Goal: Task Accomplishment & Management: Use online tool/utility

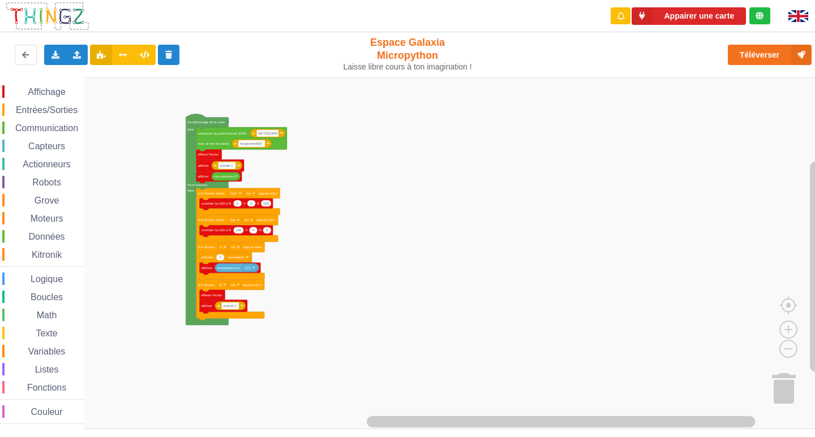
click at [364, 151] on div "Affichage Entrées/Sorties Communication Capteurs Actionneurs Robots Grove Moteu…" at bounding box center [411, 254] width 823 height 352
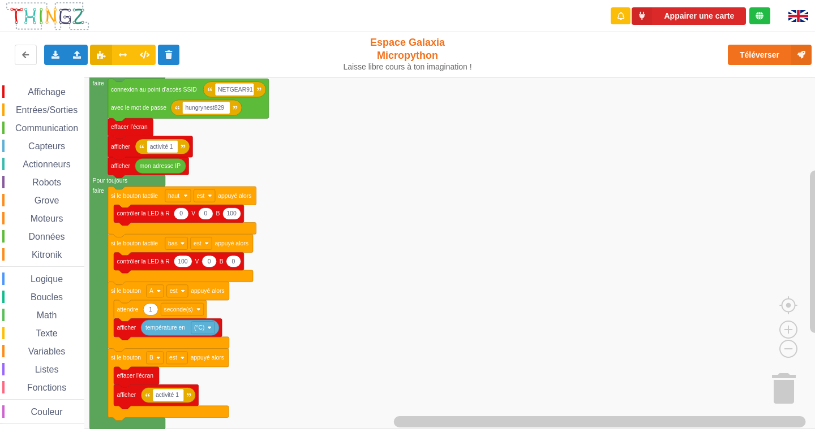
click at [390, 199] on div "Affichage Entrées/Sorties Communication Capteurs Actionneurs Robots Grove Moteu…" at bounding box center [411, 254] width 823 height 352
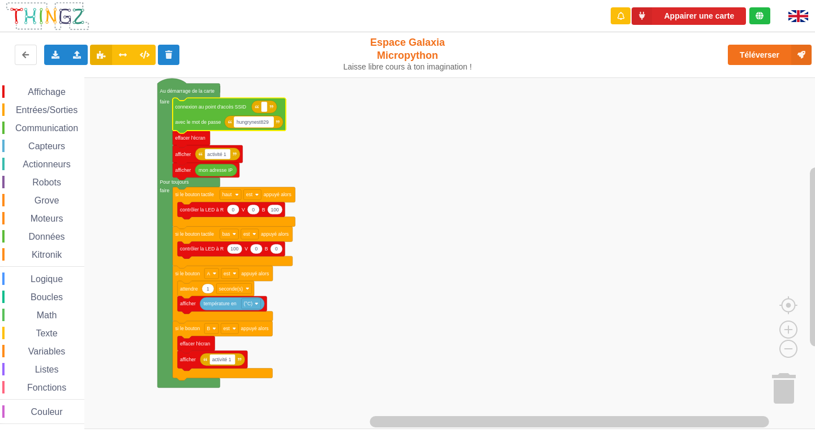
click at [268, 124] on text "hungrynest829" at bounding box center [253, 122] width 32 height 6
click at [267, 109] on rect "Espace de travail de Blocky" at bounding box center [264, 107] width 6 height 10
type input "netgear"
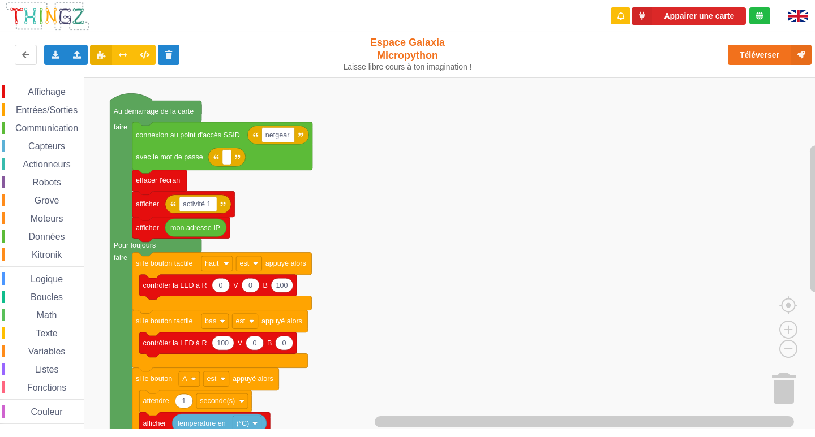
click at [343, 161] on div "Affichage Entrées/Sorties Communication Capteurs Actionneurs Robots Grove Moteu…" at bounding box center [411, 254] width 823 height 352
click at [290, 137] on text "netgear" at bounding box center [277, 135] width 24 height 8
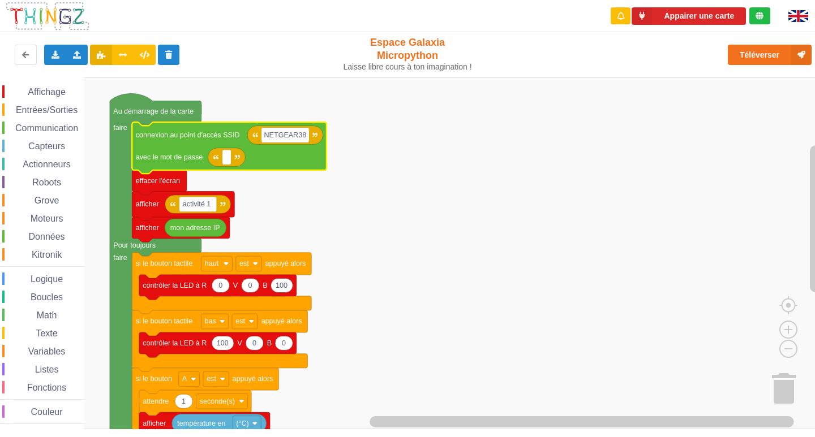
type input "NETGEAR38"
click at [227, 158] on text "Espace de travail de Blocky" at bounding box center [227, 157] width 2 height 8
type input "joyoustuba995"
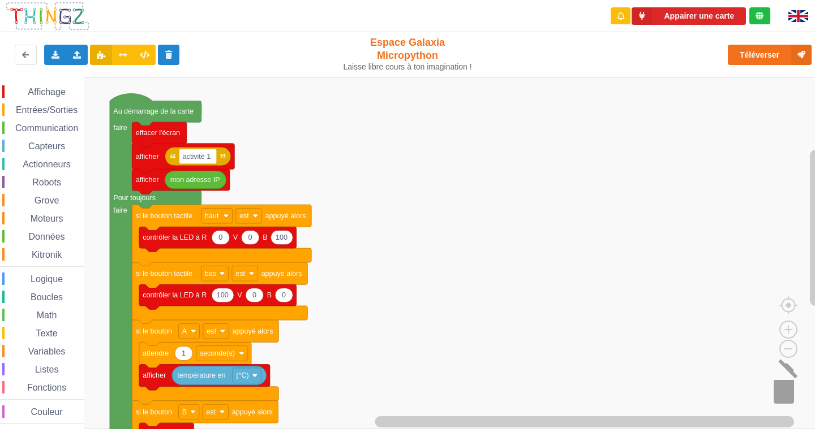
click at [787, 389] on image "Espace de travail de Blocky" at bounding box center [798, 387] width 54 height 70
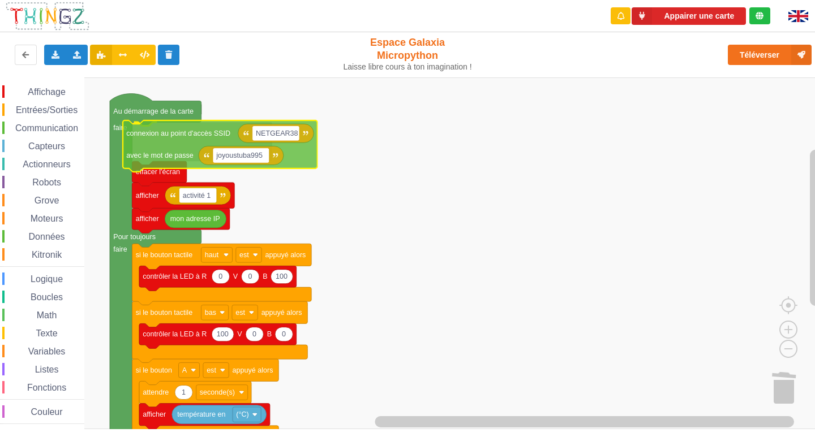
click at [183, 135] on div "Affichage Entrées/Sorties Communication Capteurs Actionneurs Robots Grove Moteu…" at bounding box center [411, 254] width 823 height 352
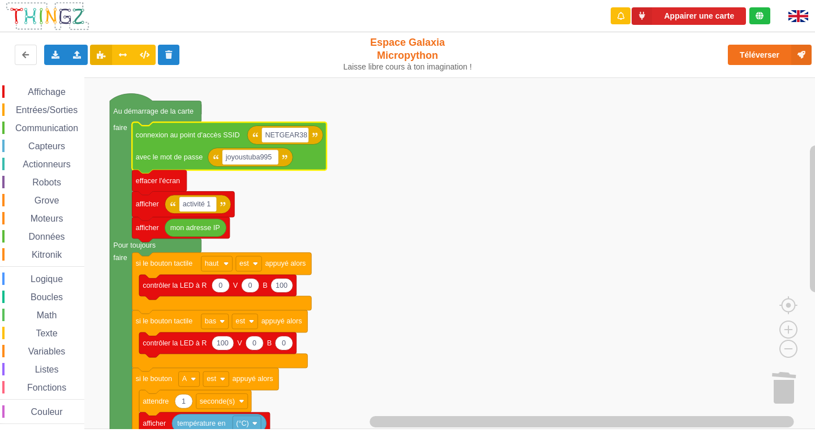
click at [307, 98] on rect "Espace de travail de Blocky" at bounding box center [411, 254] width 823 height 352
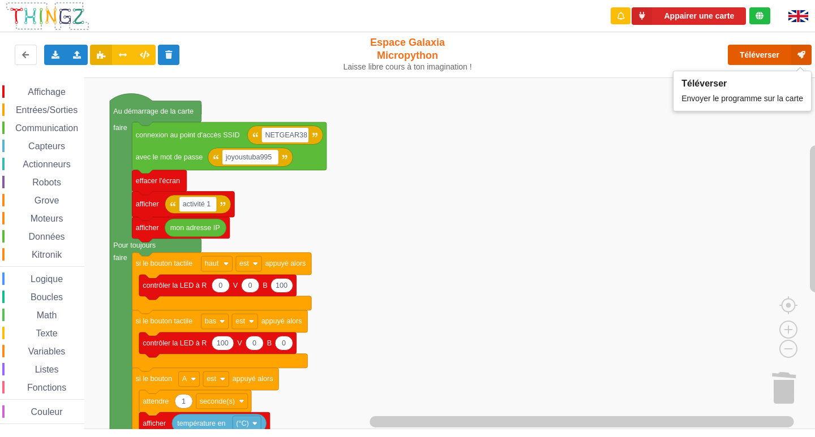
click at [752, 48] on button "Téléverser" at bounding box center [770, 55] width 84 height 20
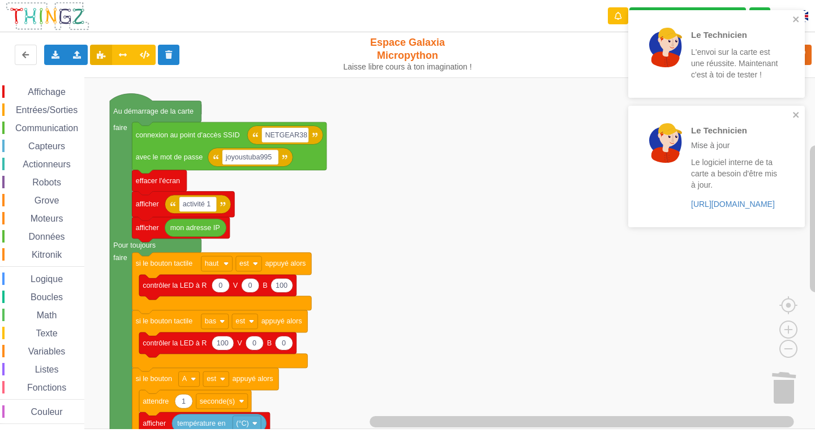
click at [801, 18] on div "Le Technicien L'envoi sur la carte est une réussite. Maintenant c'est à toi de …" at bounding box center [716, 54] width 177 height 88
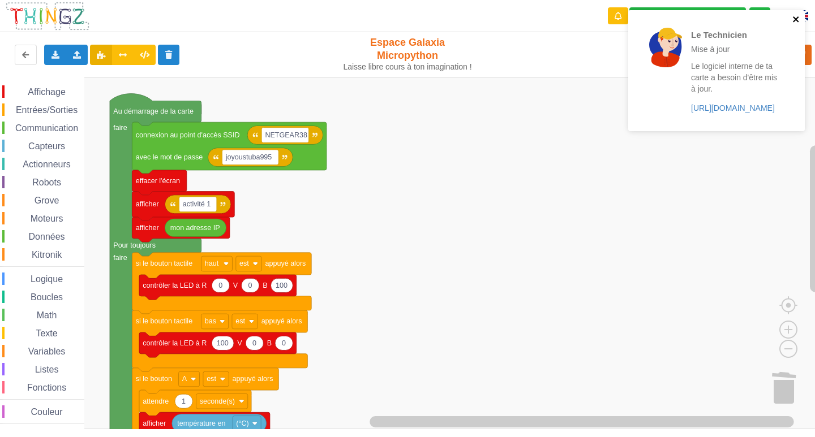
click at [795, 22] on icon "close" at bounding box center [796, 19] width 8 height 9
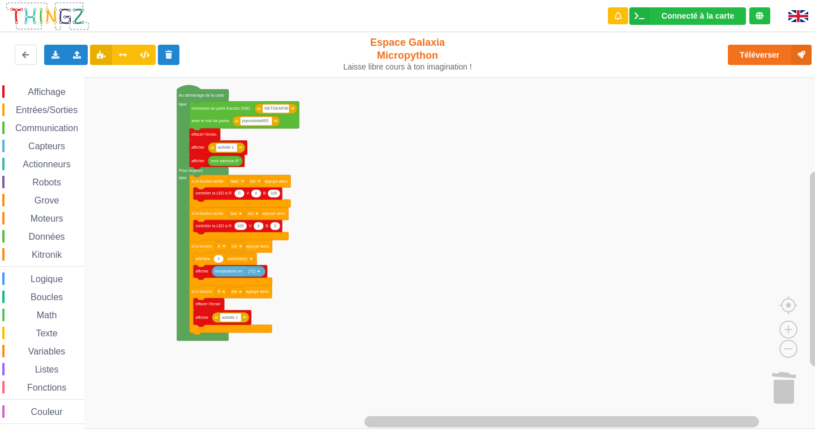
click at [400, 202] on div "Affichage Entrées/Sorties Communication Capteurs Actionneurs Robots Grove Moteu…" at bounding box center [411, 254] width 823 height 352
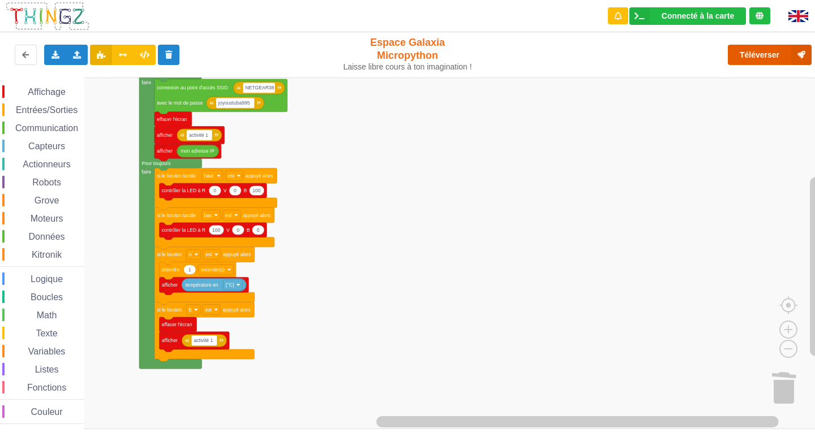
click at [771, 63] on button "Téléverser" at bounding box center [770, 55] width 84 height 20
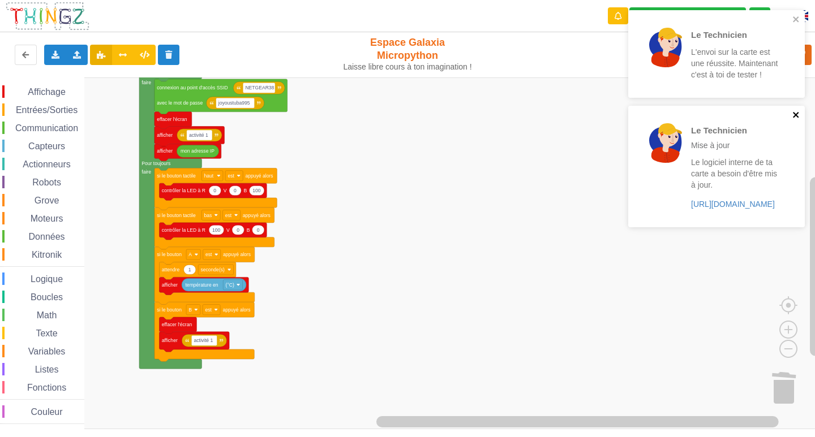
click at [793, 117] on icon "close" at bounding box center [796, 114] width 8 height 9
click at [795, 16] on icon "close" at bounding box center [796, 19] width 8 height 9
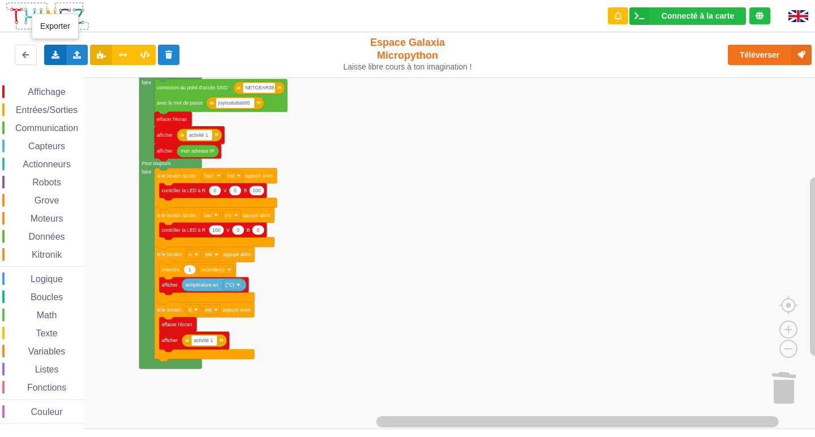
click at [49, 49] on div "Exporter l'assemblage de blocs Exporter l'assemblage de blocs au format Python" at bounding box center [55, 55] width 22 height 20
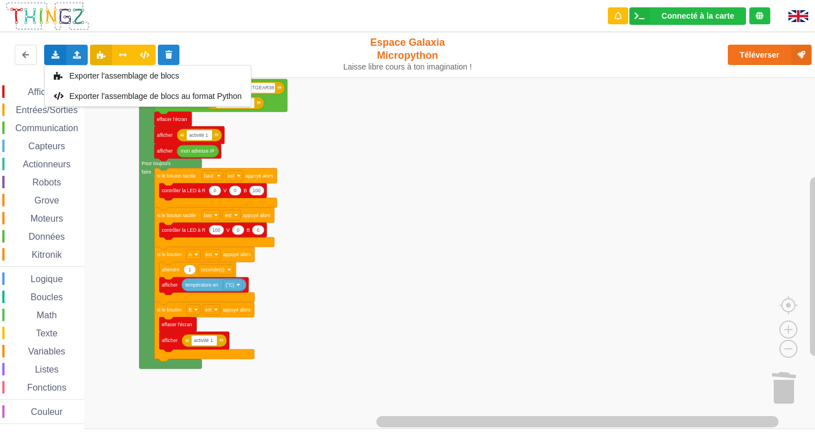
click at [540, 210] on rect "Espace de travail de Blocky" at bounding box center [411, 254] width 823 height 352
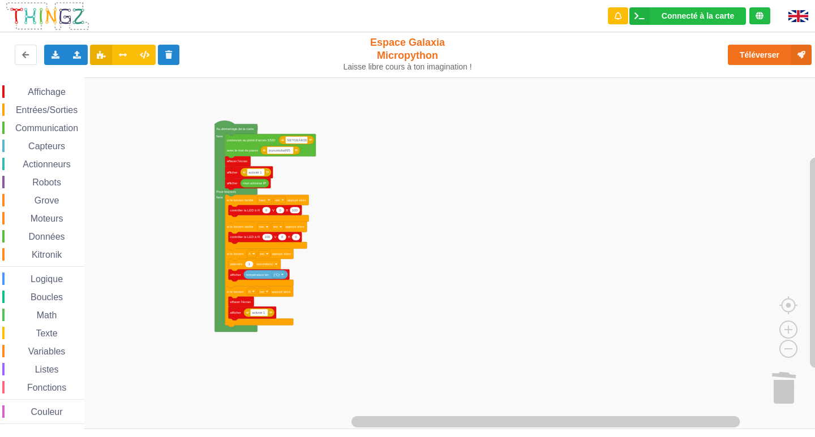
click at [371, 261] on div "Affichage Entrées/Sorties Communication Capteurs Actionneurs Robots Grove Moteu…" at bounding box center [411, 254] width 823 height 352
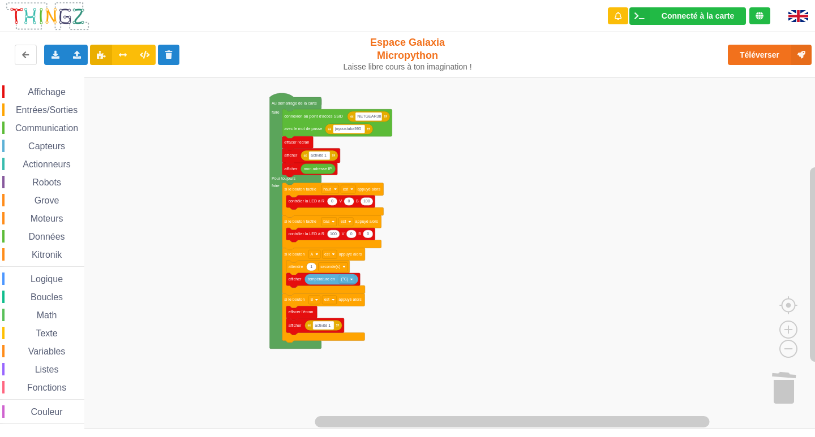
click at [475, 287] on div "Affichage Entrées/Sorties Communication Capteurs Actionneurs Robots Grove Moteu…" at bounding box center [411, 254] width 823 height 352
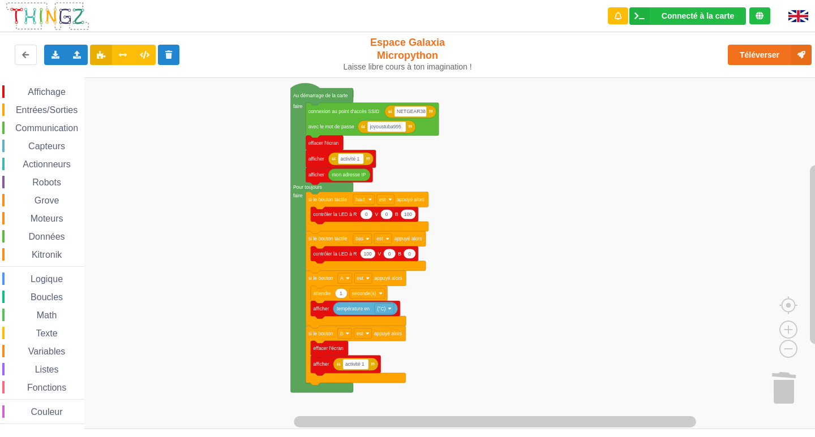
click at [539, 317] on rect "Espace de travail de Blocky" at bounding box center [411, 254] width 823 height 352
